Goal: Task Accomplishment & Management: Use online tool/utility

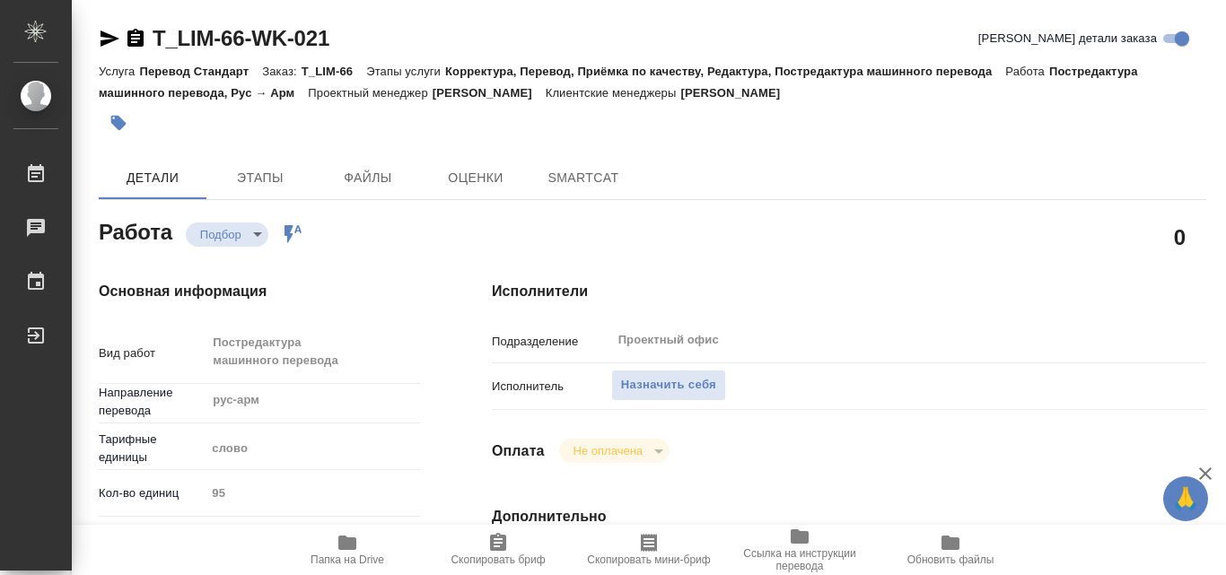
type textarea "x"
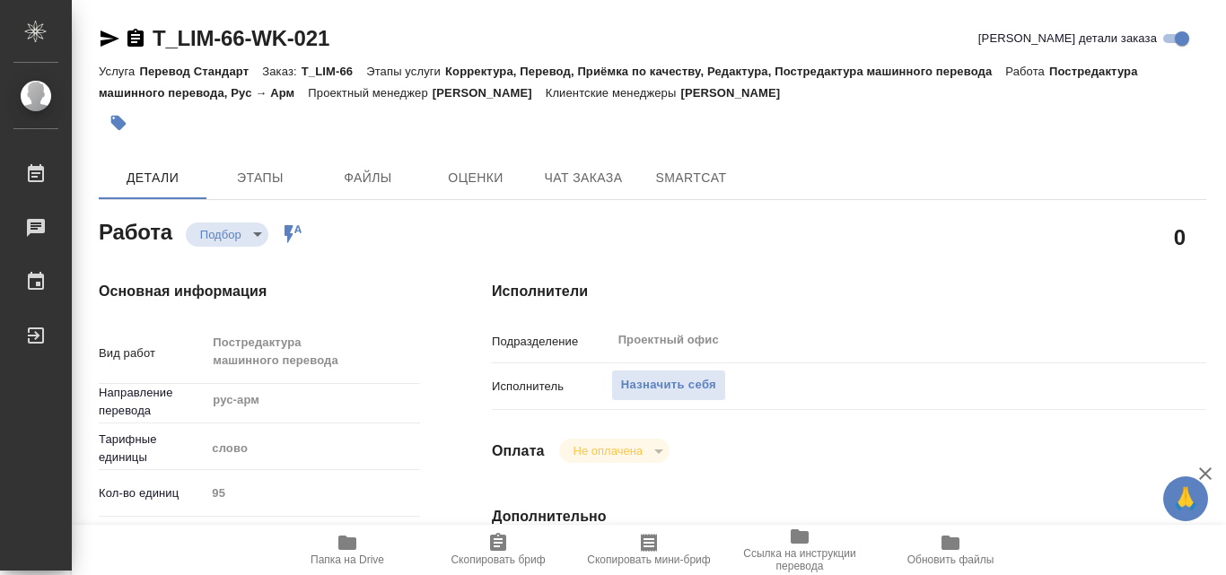
type textarea "x"
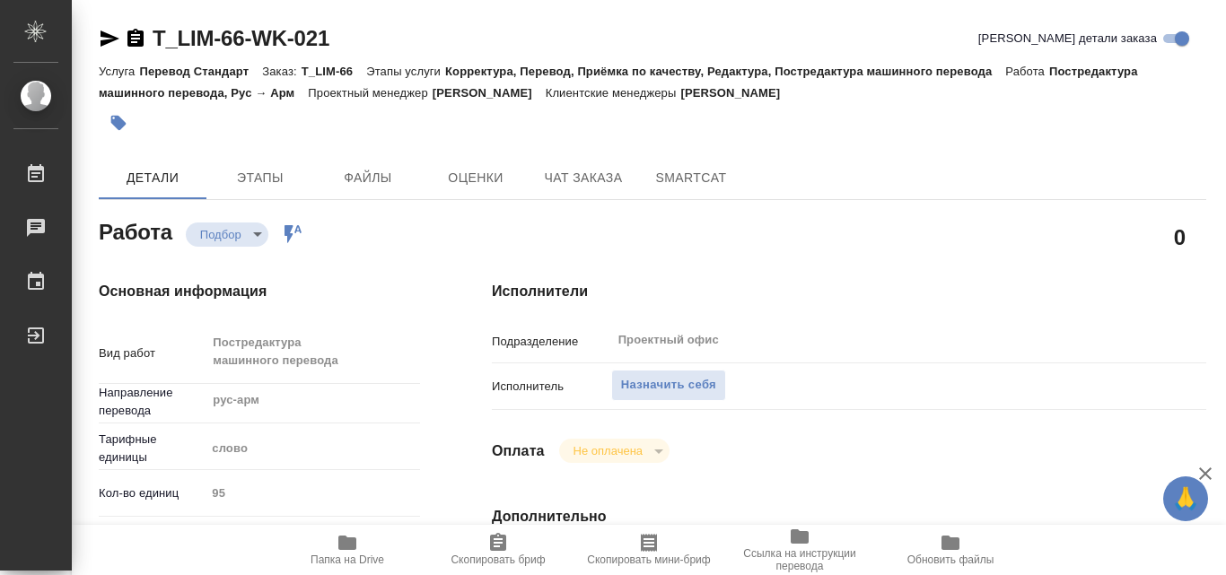
type textarea "x"
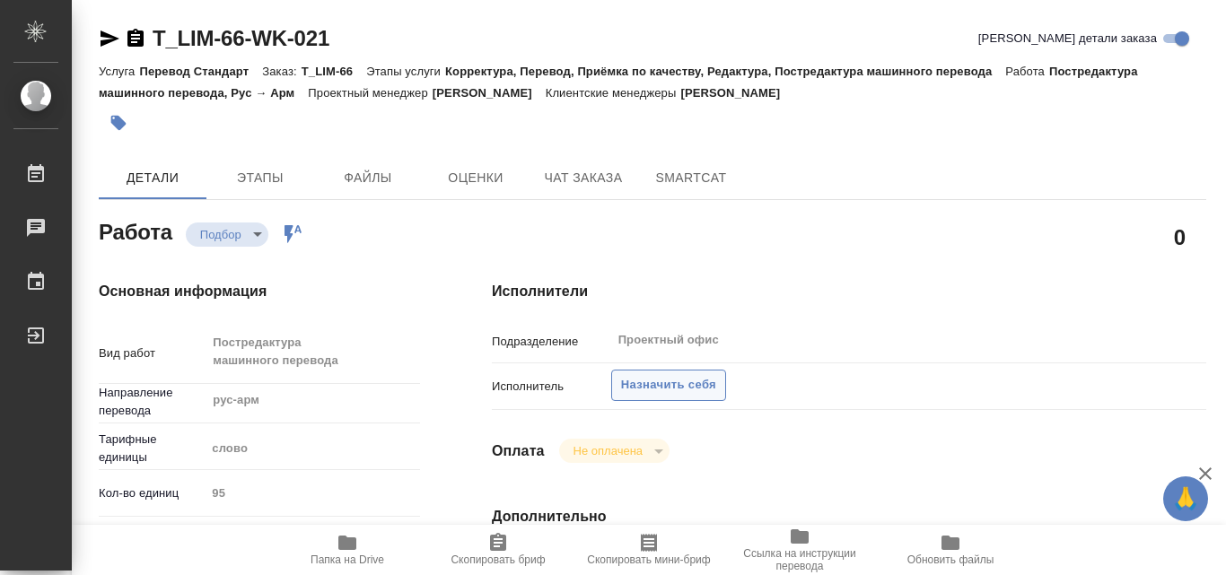
click at [696, 375] on span "Назначить себя" at bounding box center [668, 385] width 95 height 21
type textarea "x"
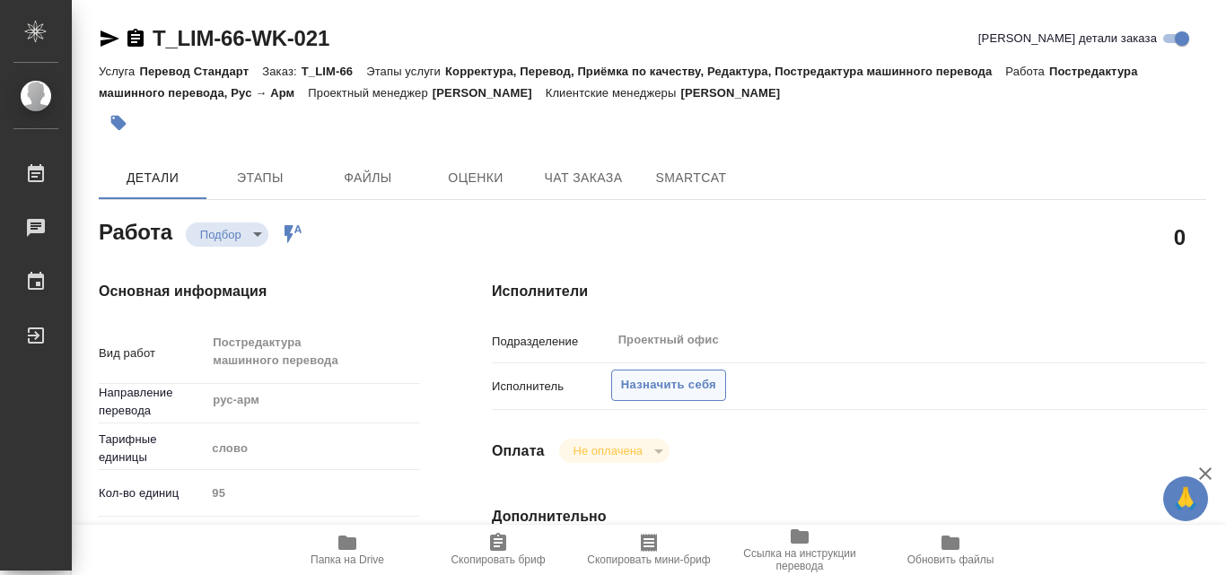
type textarea "x"
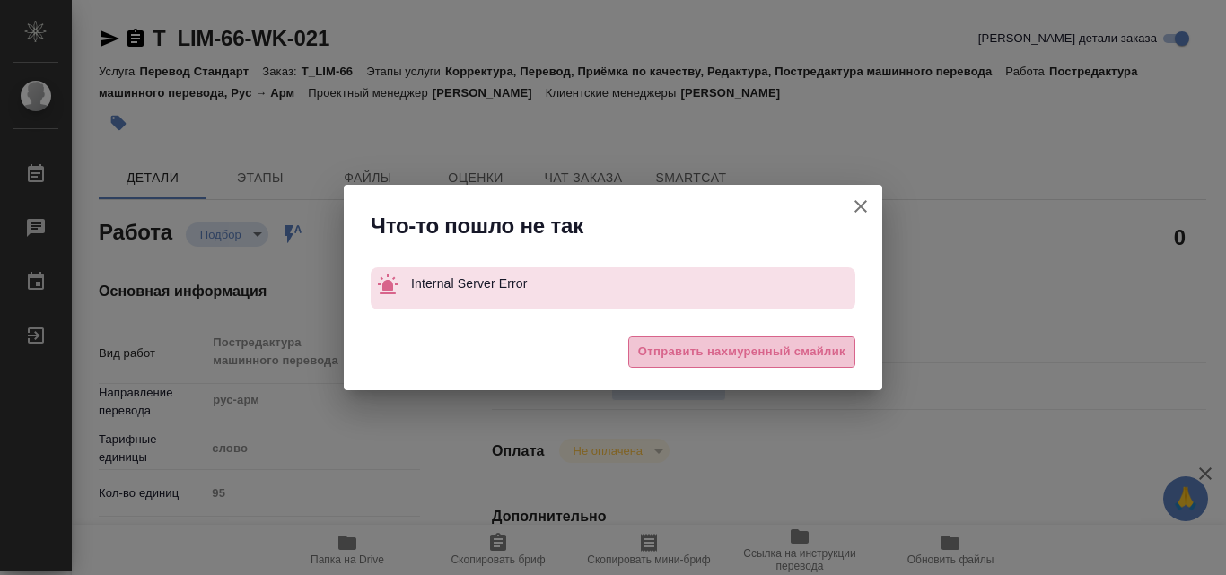
click at [711, 358] on span "Отправить нахмуренный смайлик" at bounding box center [741, 352] width 207 height 21
type textarea "x"
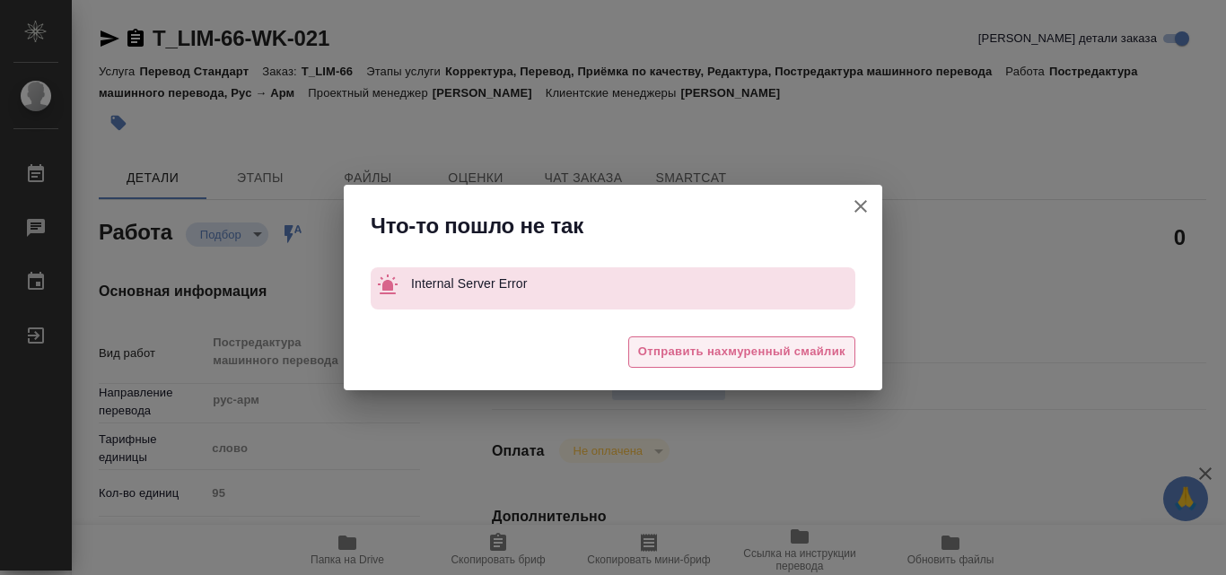
type textarea "x"
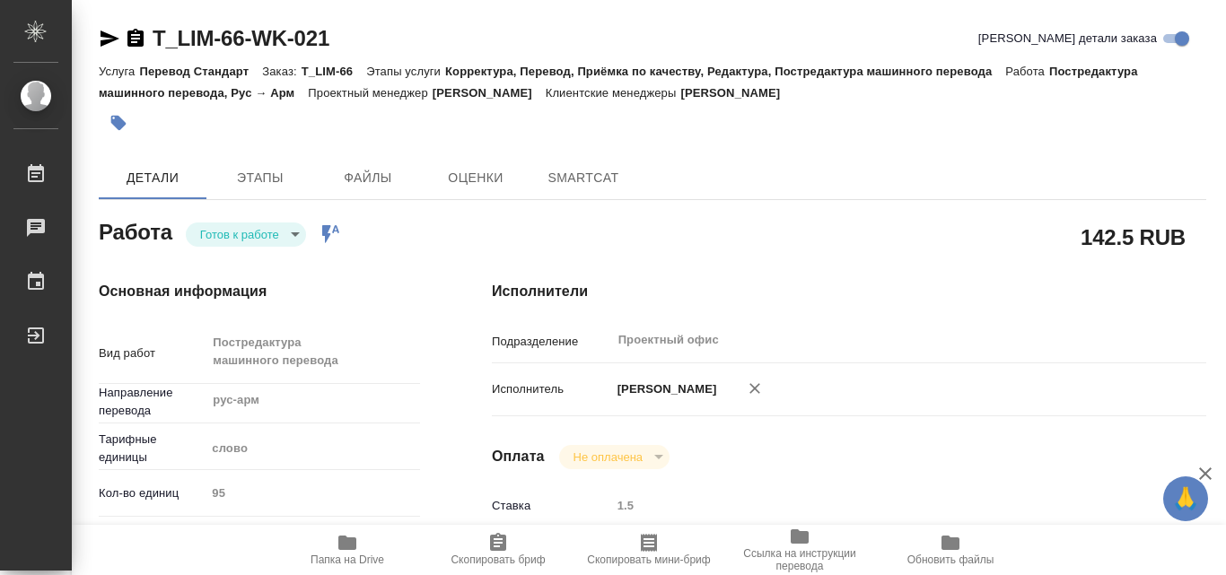
type textarea "x"
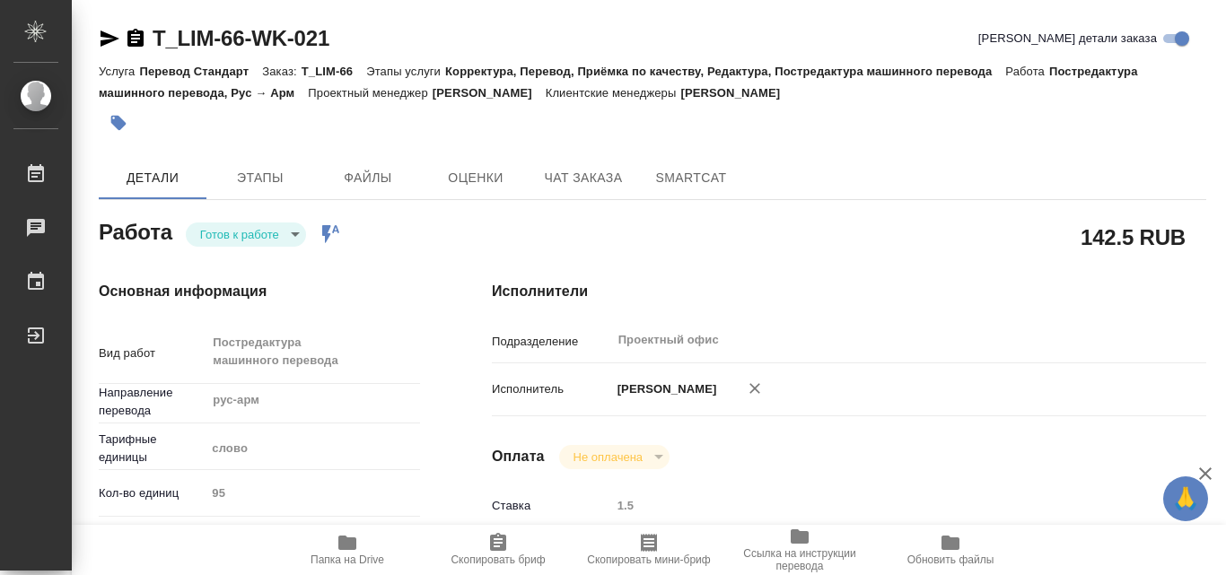
type textarea "x"
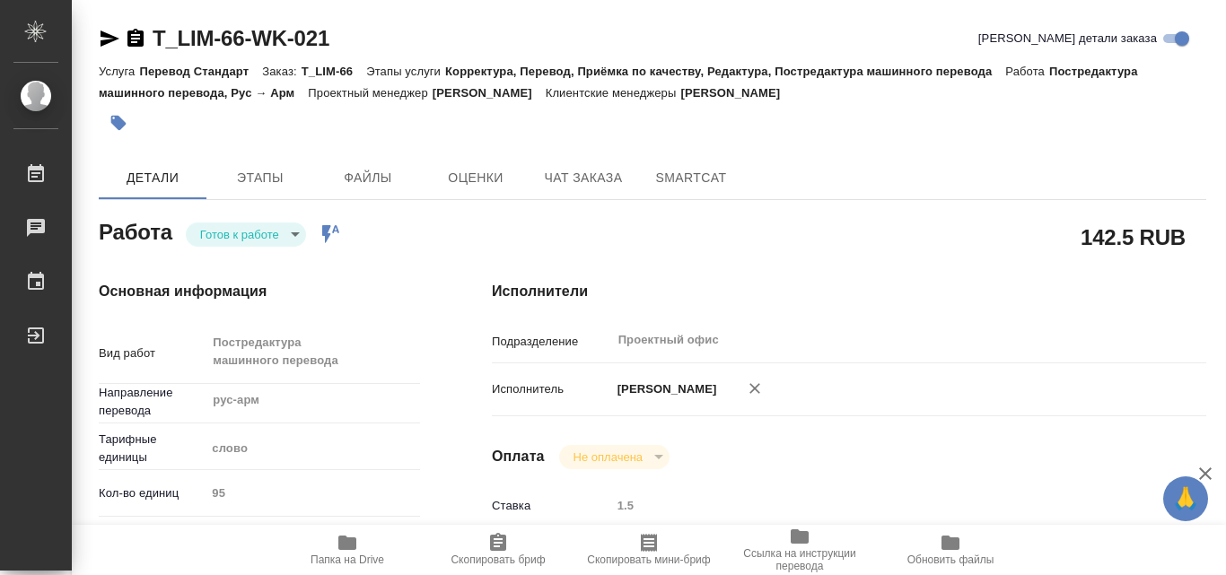
type textarea "x"
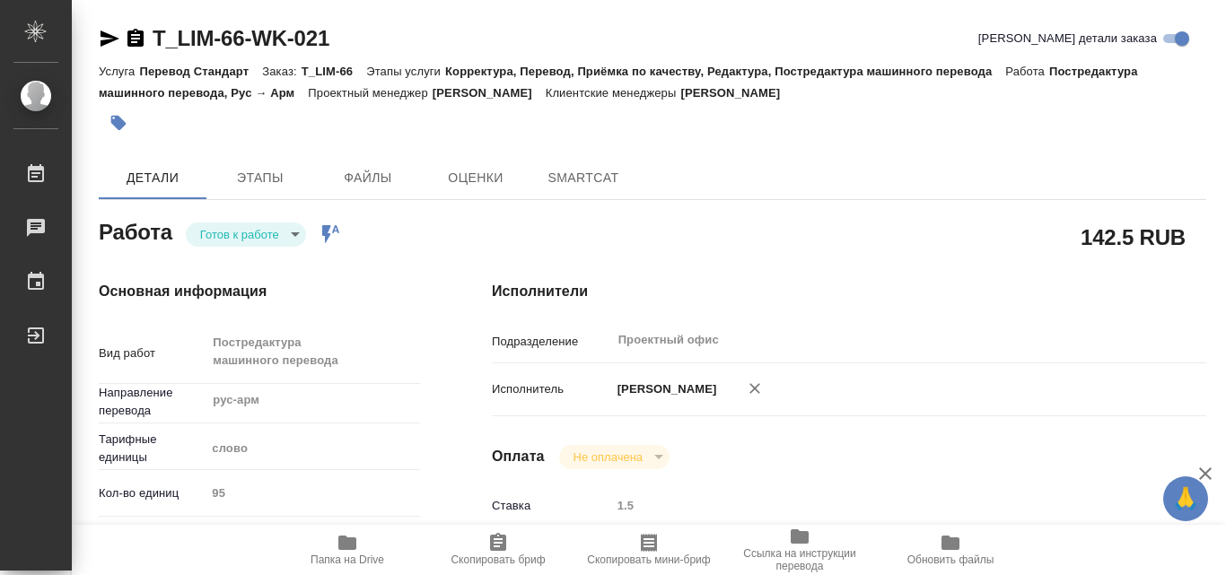
type textarea "x"
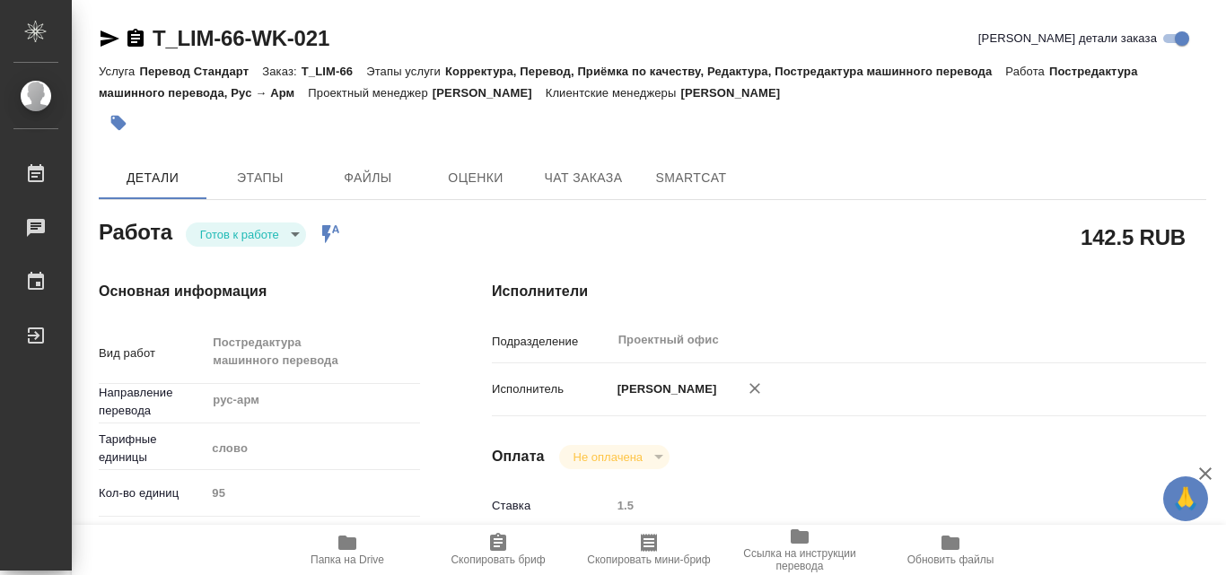
type textarea "x"
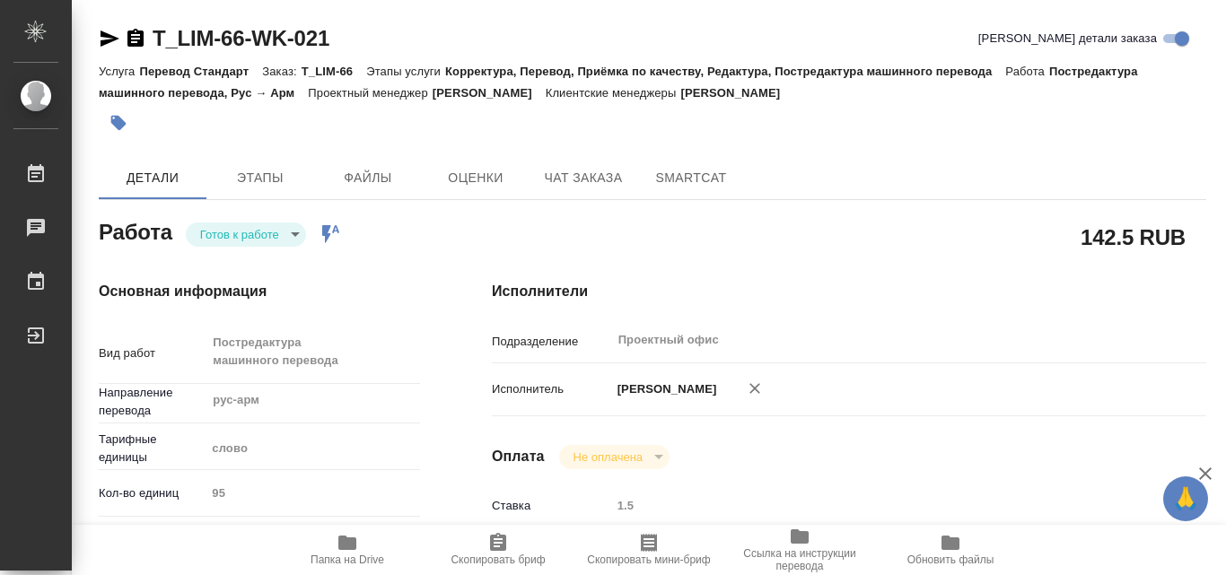
type textarea "x"
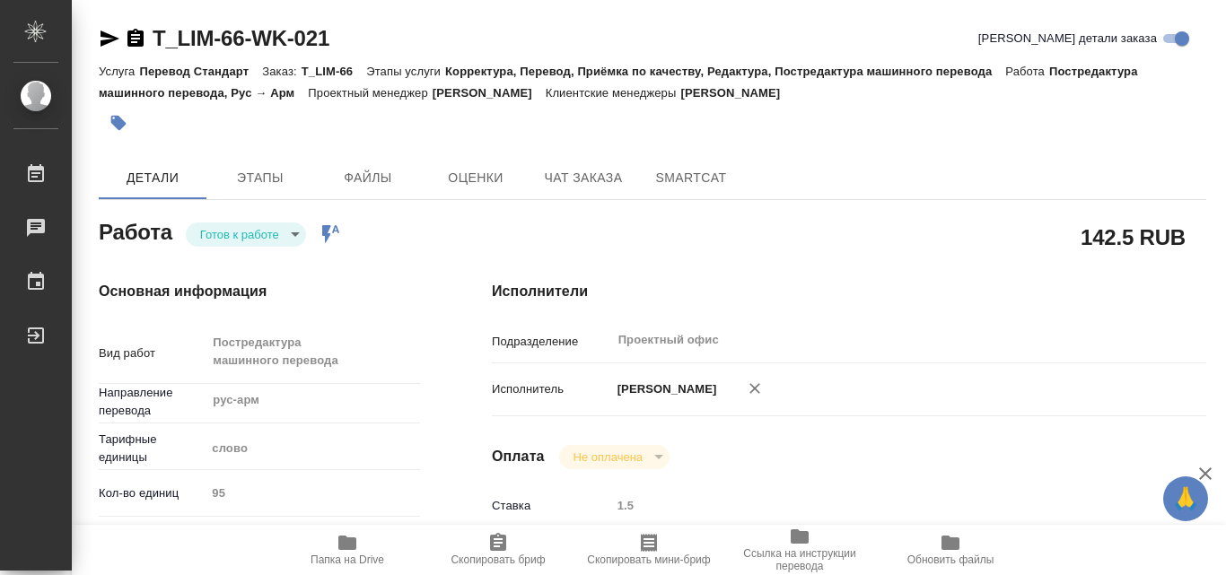
type textarea "x"
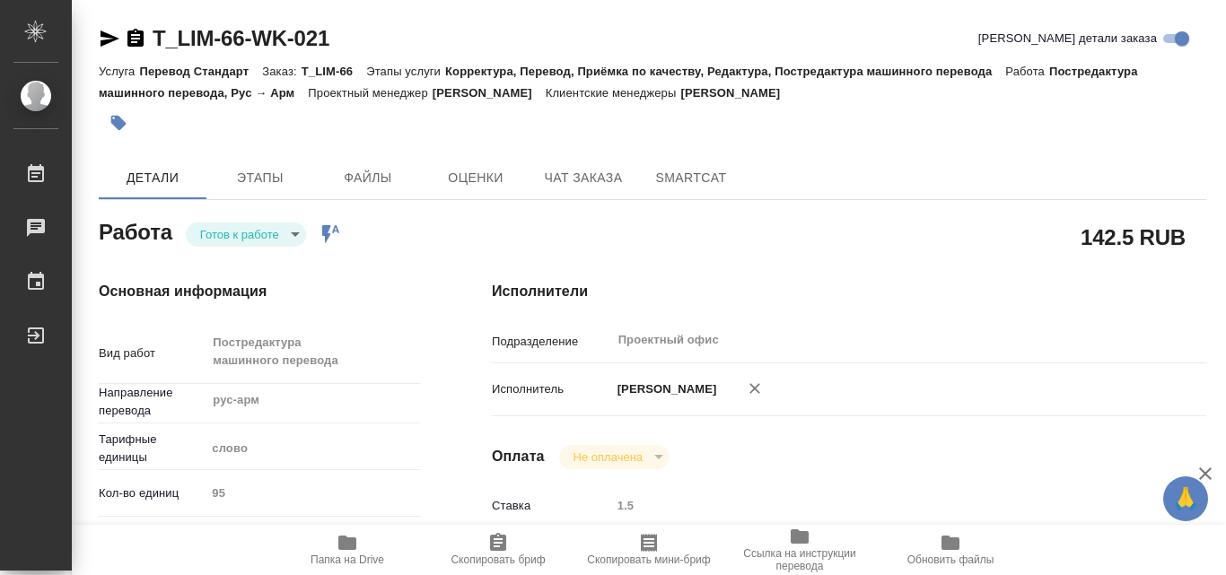
type textarea "x"
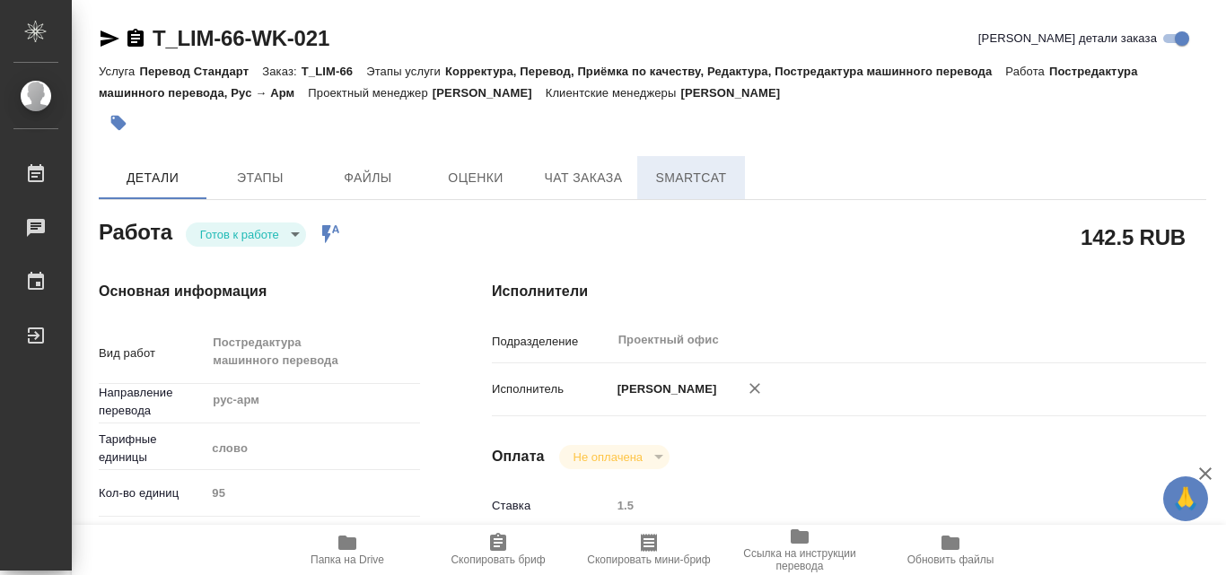
click at [683, 175] on span "SmartCat" at bounding box center [691, 178] width 86 height 22
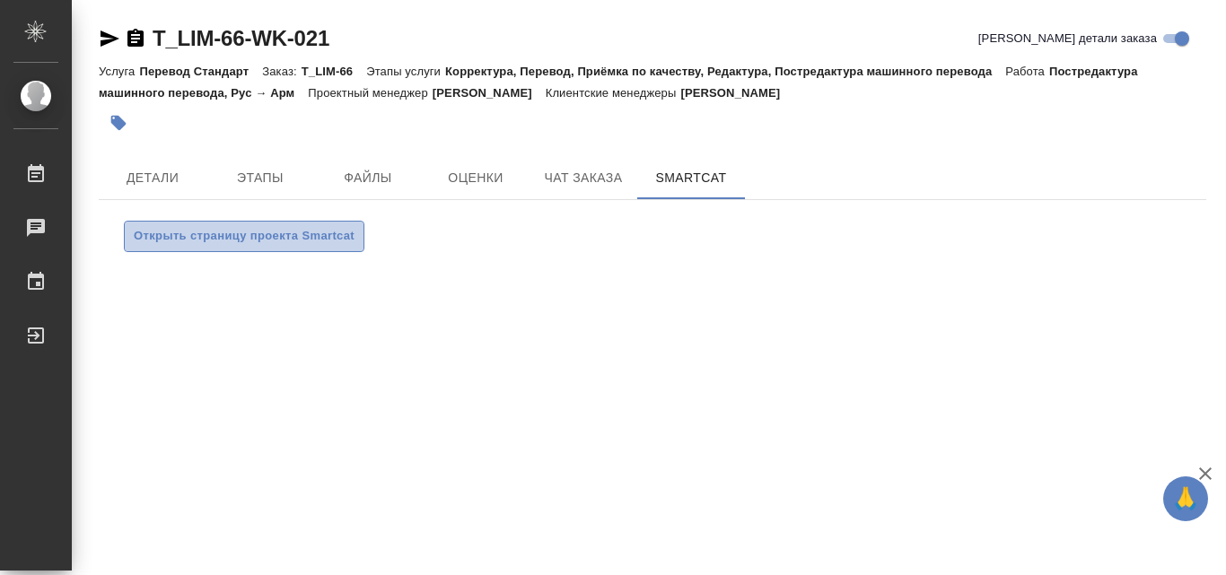
click at [299, 231] on span "Открыть страницу проекта Smartcat" at bounding box center [244, 236] width 221 height 21
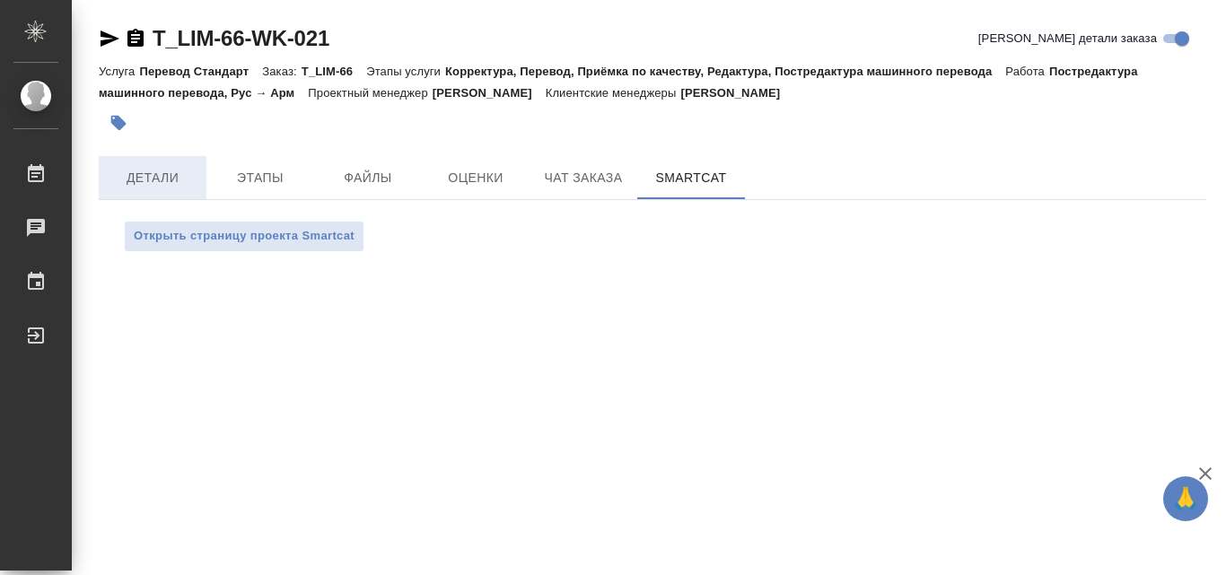
click at [146, 184] on span "Детали" at bounding box center [153, 178] width 86 height 22
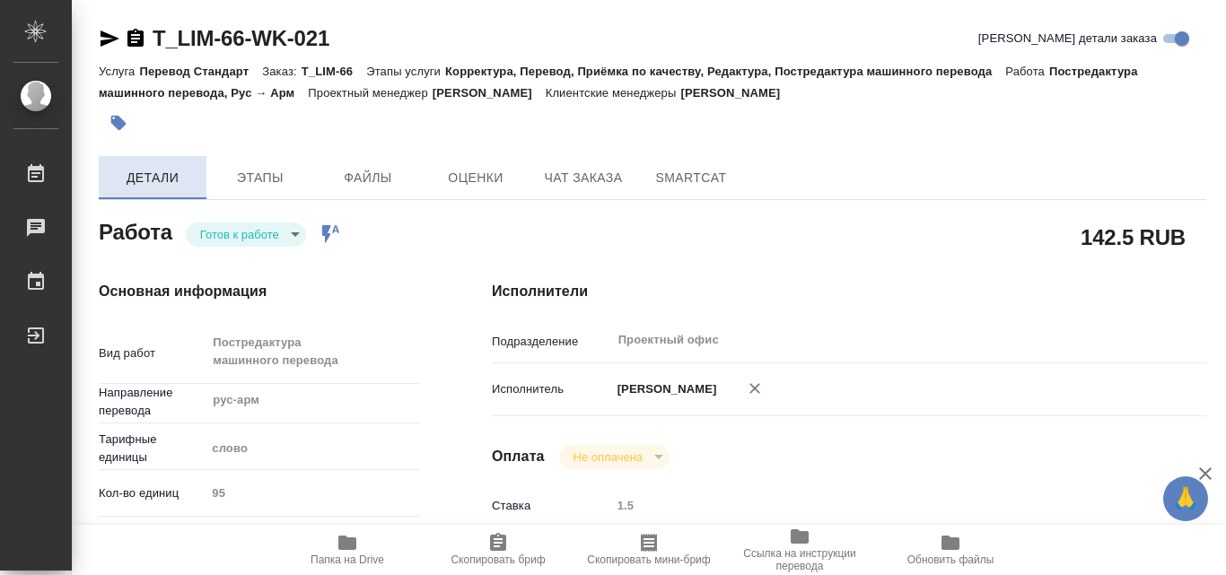
type textarea "x"
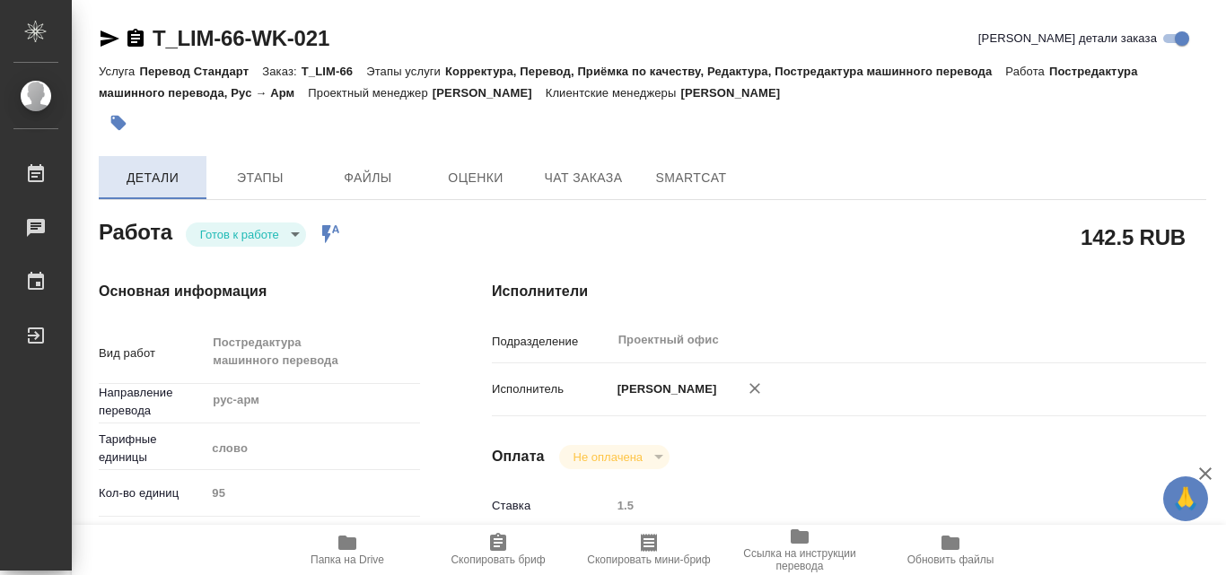
type textarea "x"
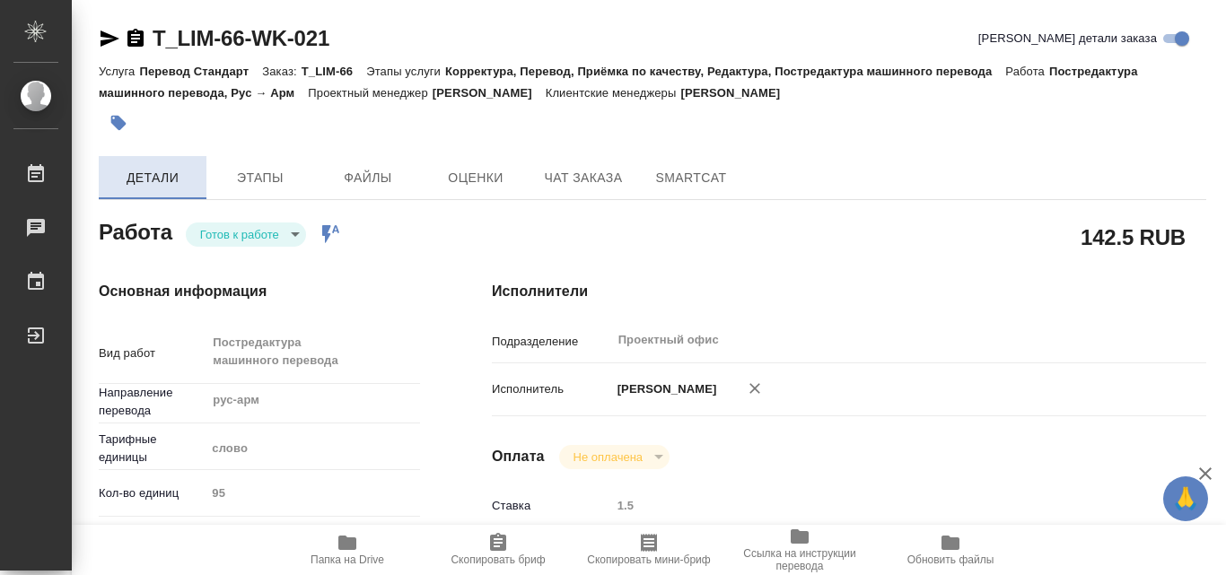
type textarea "x"
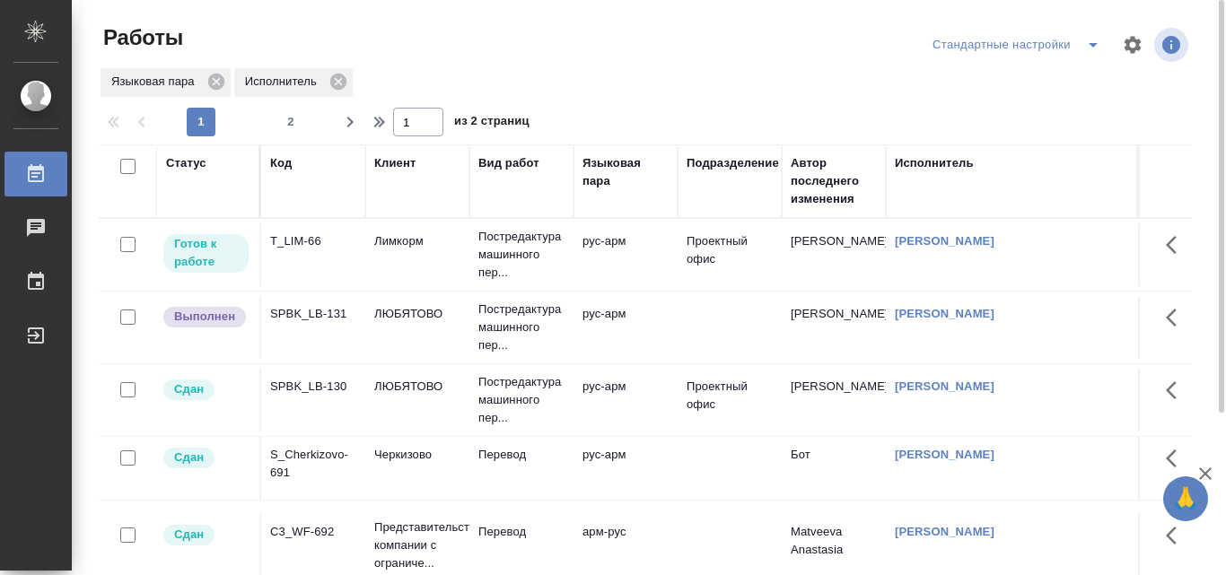
click at [304, 247] on div "T_LIM-66" at bounding box center [313, 242] width 86 height 18
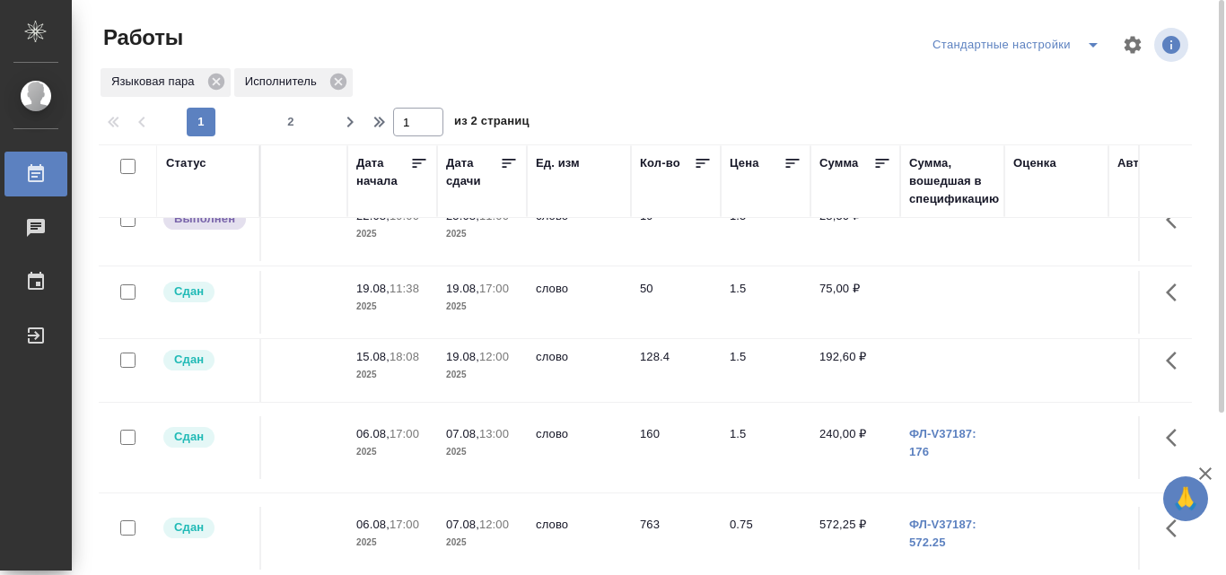
scroll to position [0, 790]
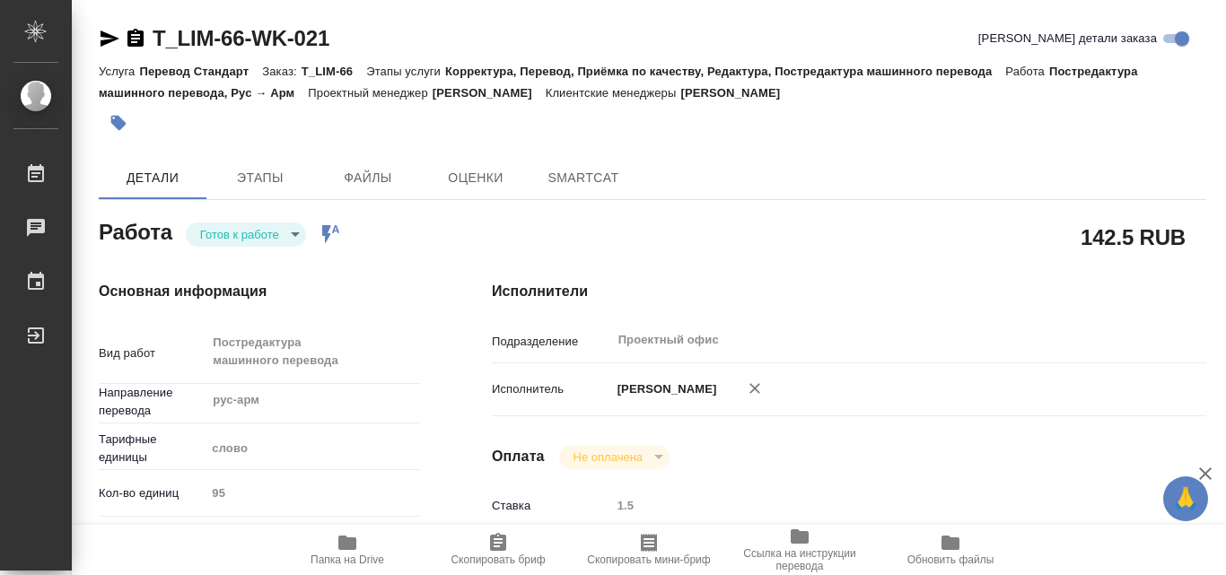
type textarea "x"
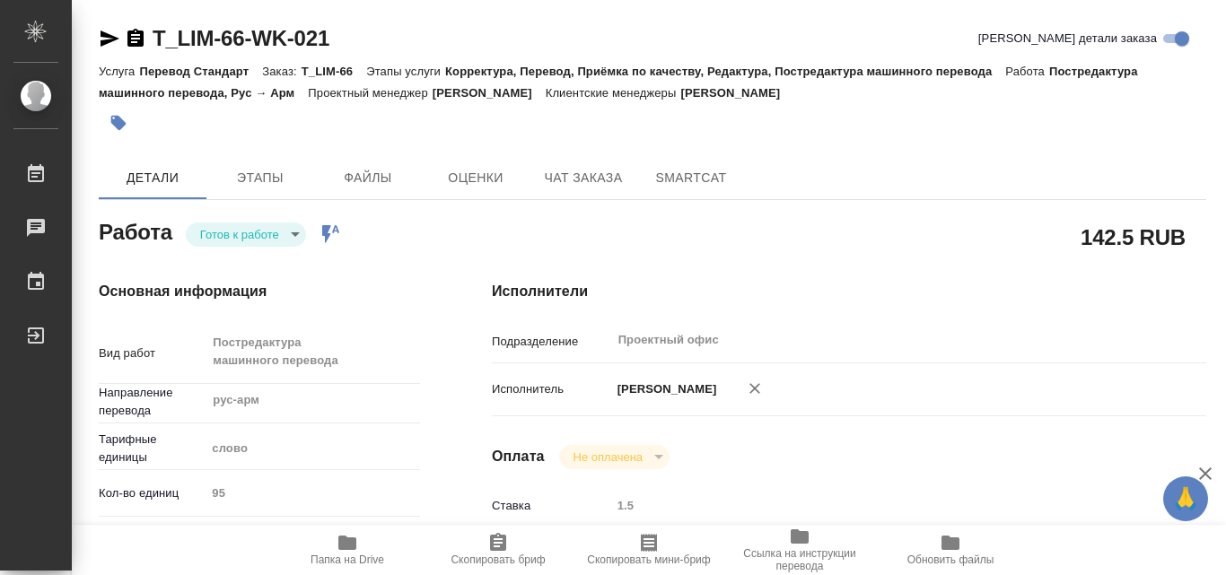
type textarea "x"
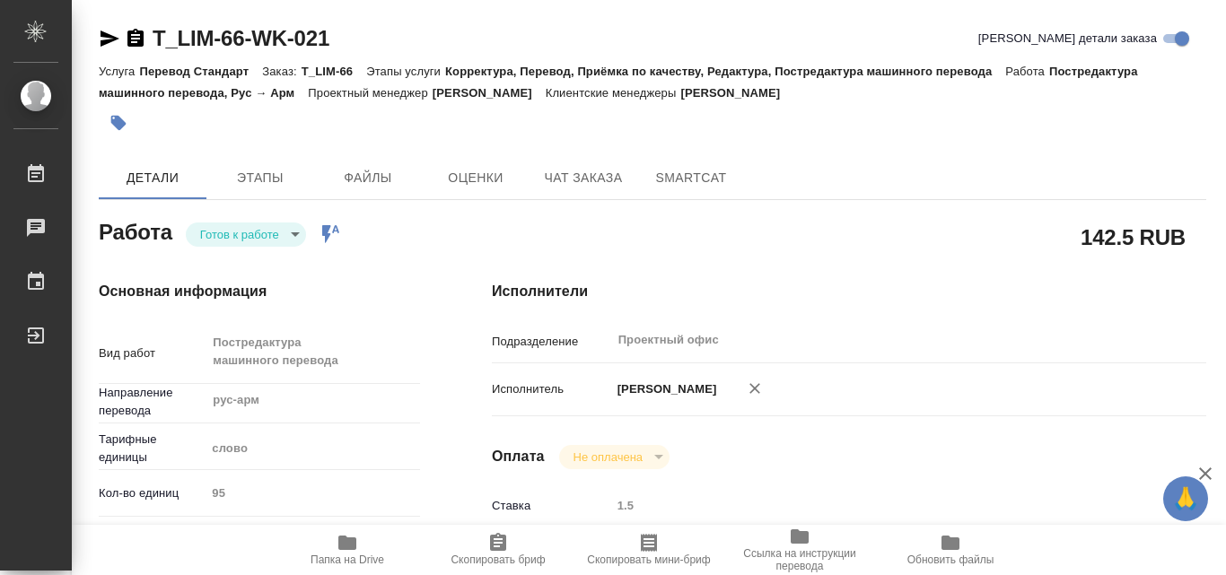
type textarea "x"
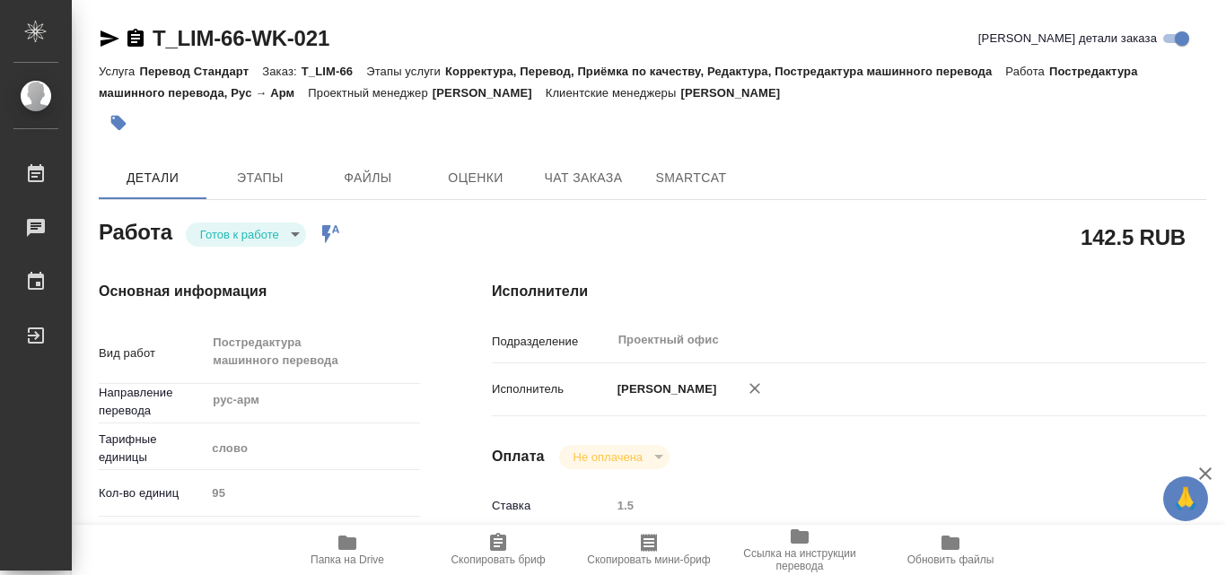
type textarea "x"
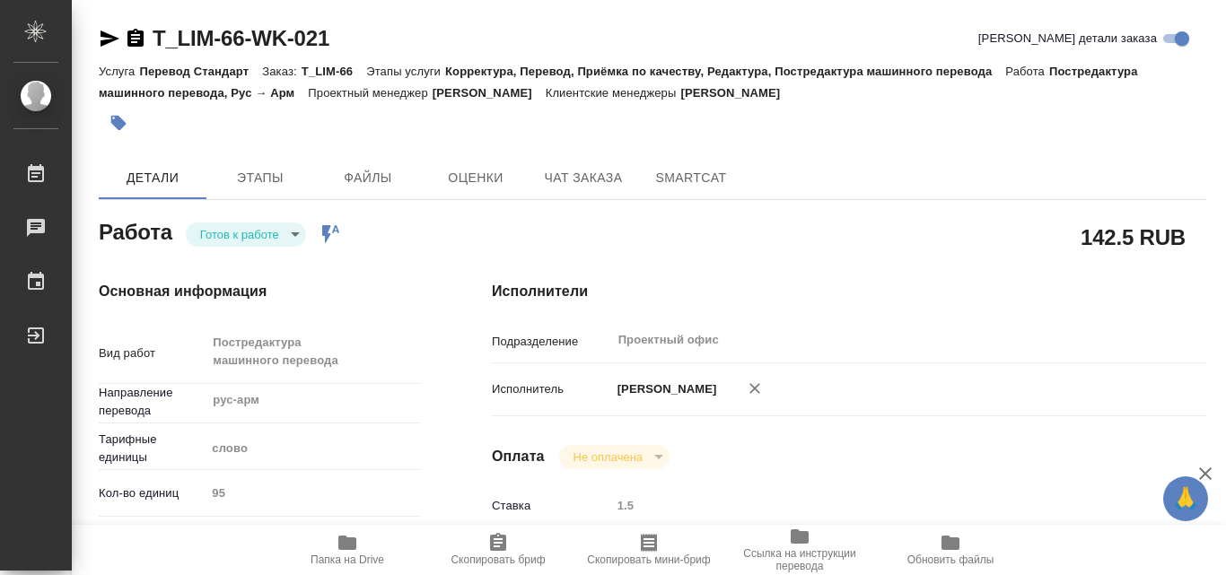
click at [345, 550] on icon "button" at bounding box center [347, 543] width 18 height 14
